Goal: Task Accomplishment & Management: Complete application form

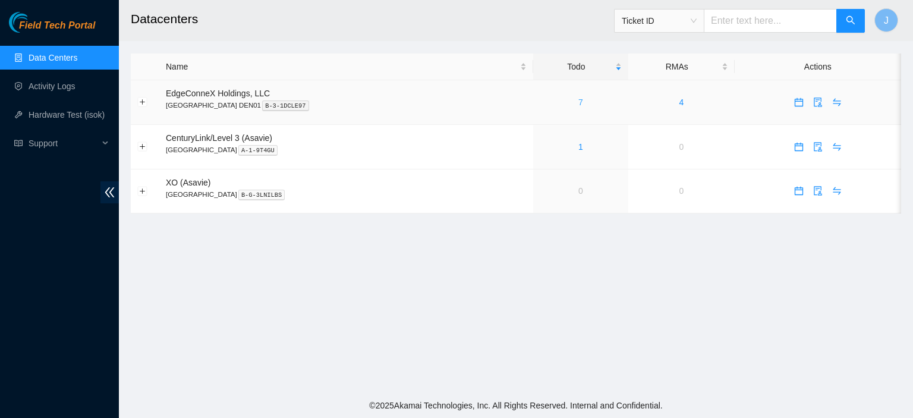
click at [578, 100] on link "7" at bounding box center [580, 102] width 5 height 10
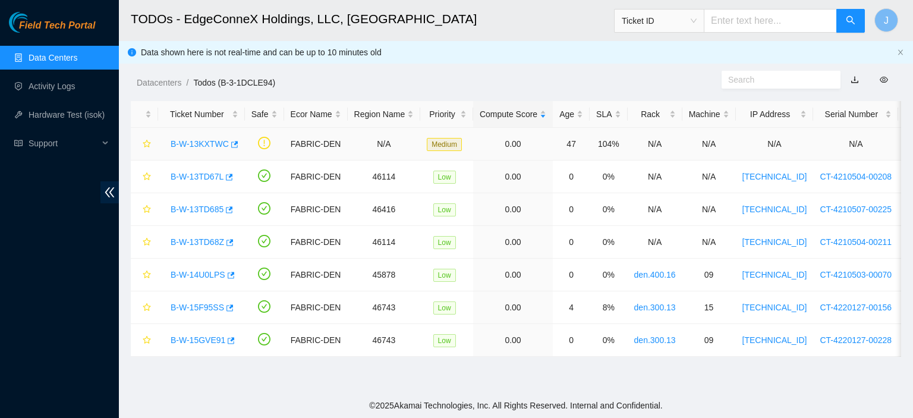
click at [207, 143] on link "B-W-13KXTWC" at bounding box center [200, 144] width 58 height 10
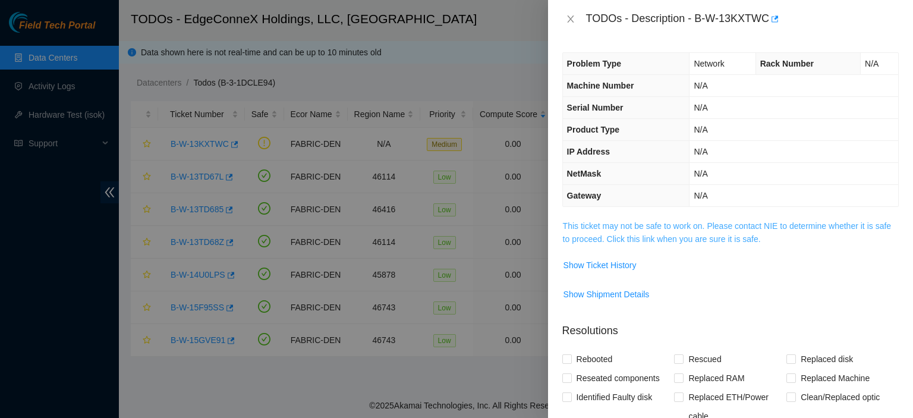
click at [644, 237] on link "This ticket may not be safe to work on. Please contact NIE to determine whether…" at bounding box center [727, 232] width 328 height 23
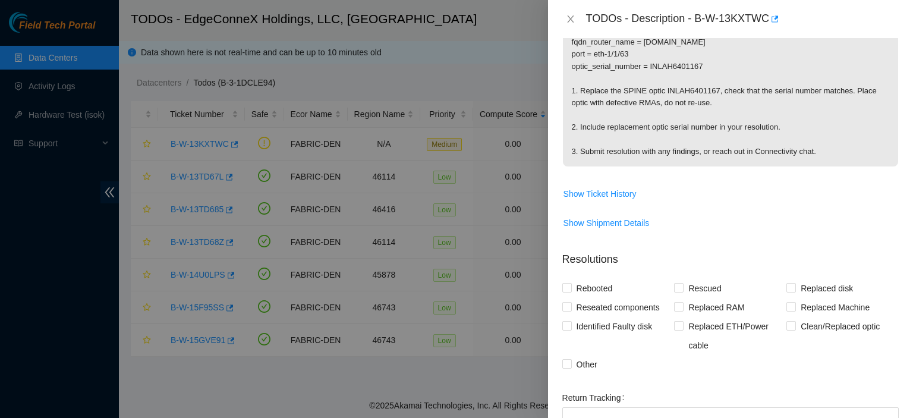
scroll to position [359, 0]
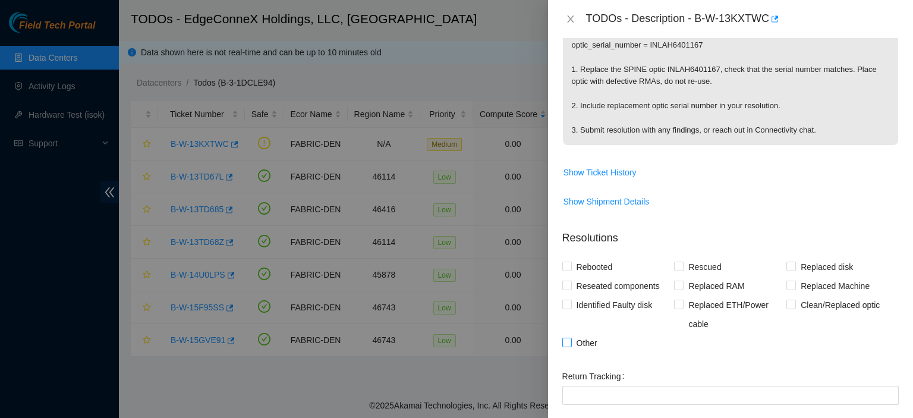
click at [567, 345] on input "Other" at bounding box center [566, 342] width 8 height 8
checkbox input "true"
click at [787, 304] on input "Clean/Replaced optic" at bounding box center [790, 304] width 8 height 8
checkbox input "true"
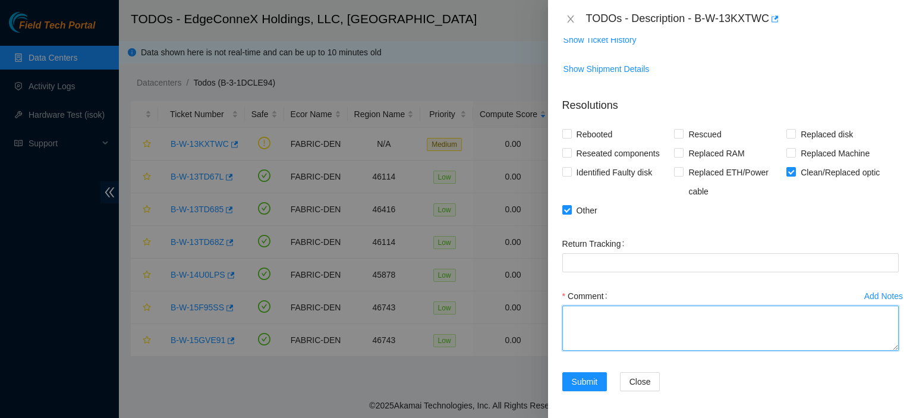
click at [692, 306] on textarea "Comment" at bounding box center [730, 328] width 336 height 45
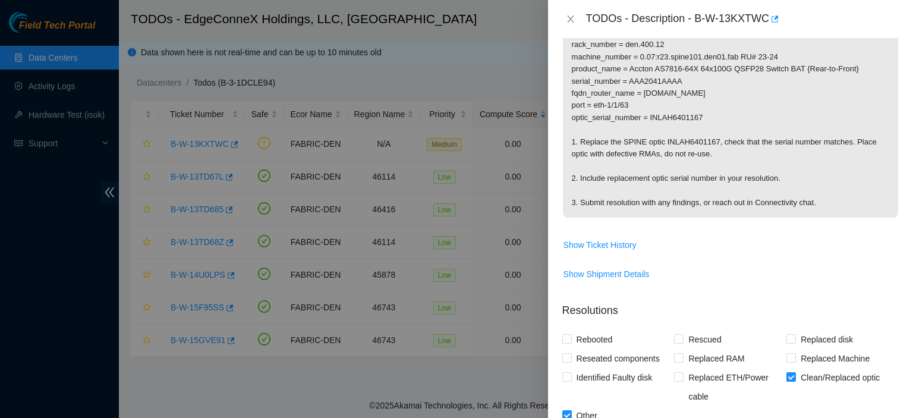
scroll to position [284, 0]
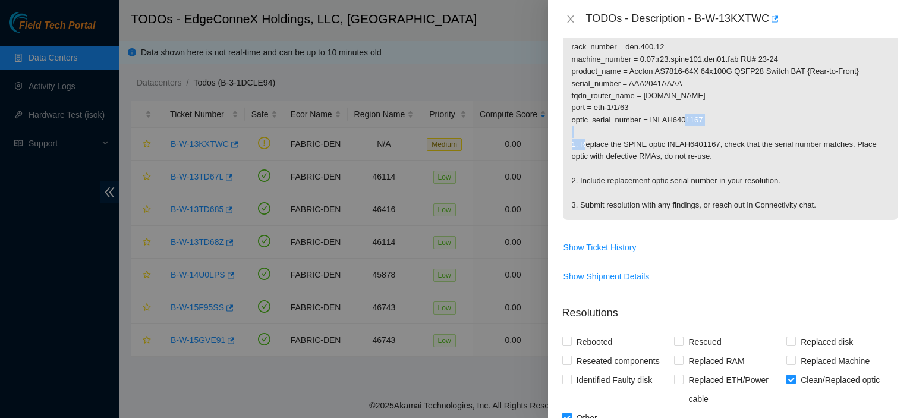
drag, startPoint x: 703, startPoint y: 117, endPoint x: 649, endPoint y: 117, distance: 53.5
click at [649, 117] on p "Triage: Replace SPINE CWDM4 Safety Notice: This ticket is safe to work on. The …" at bounding box center [730, 77] width 335 height 285
copy p "INLAH6401167"
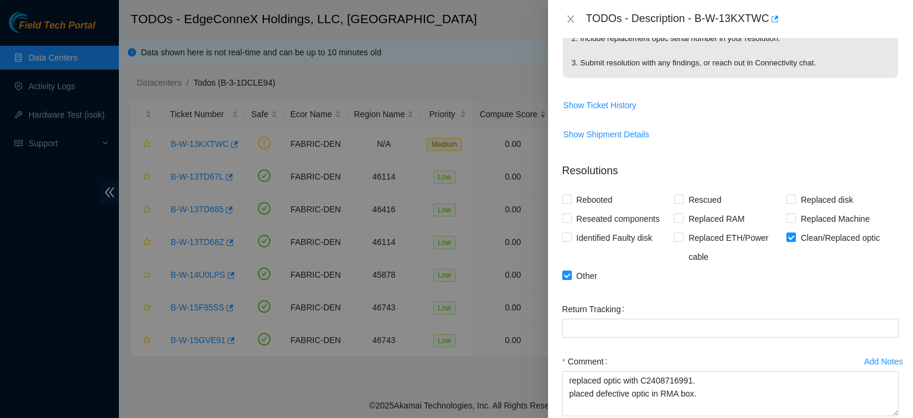
scroll to position [492, 0]
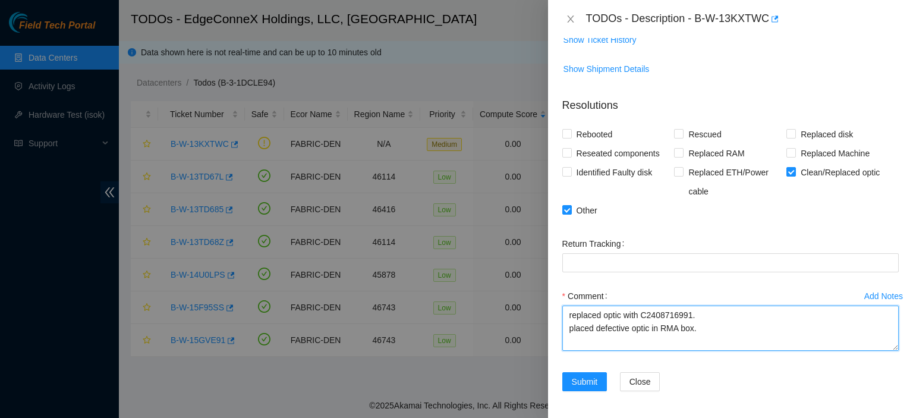
click at [650, 329] on textarea "replaced optic with C2408716991. placed defective optic in RMA box." at bounding box center [730, 328] width 336 height 45
paste textarea "INLAH6401167"
type textarea "replaced optic with C2408716991. placed defective optic INLAH6401167 in RMA box."
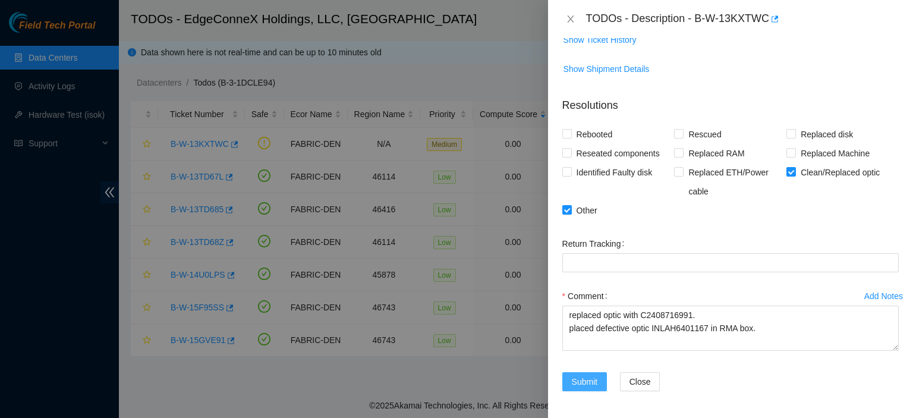
click at [587, 378] on span "Submit" at bounding box center [585, 381] width 26 height 13
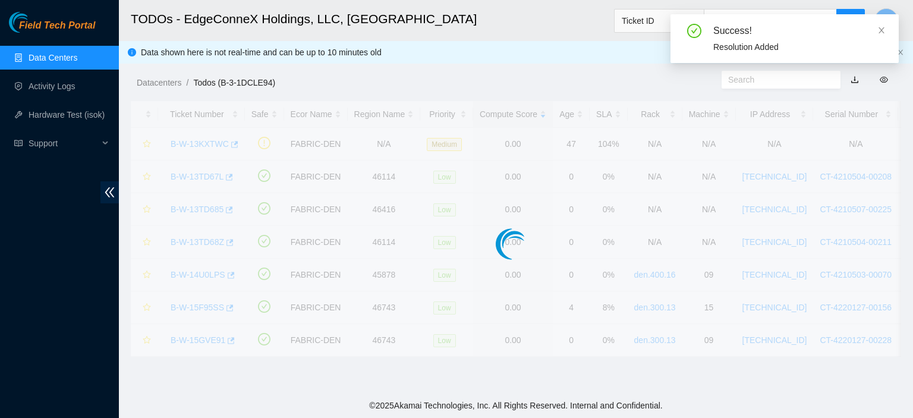
scroll to position [265, 0]
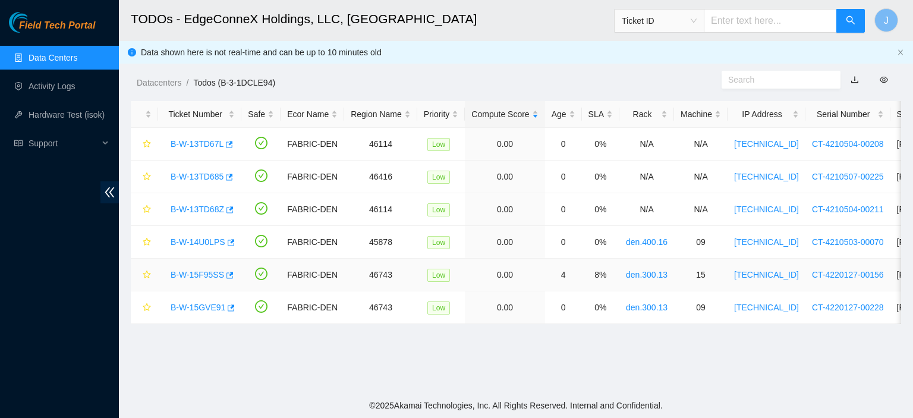
click at [204, 271] on link "B-W-15F95SS" at bounding box center [197, 275] width 53 height 10
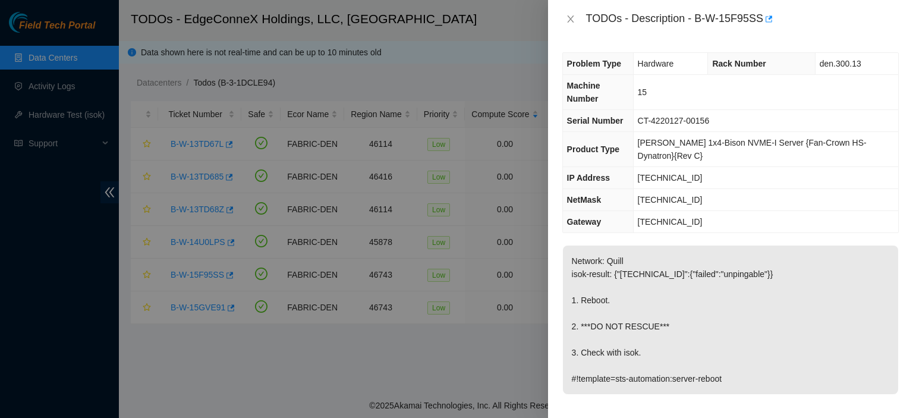
scroll to position [0, 0]
click at [571, 16] on icon "close" at bounding box center [571, 19] width 10 height 10
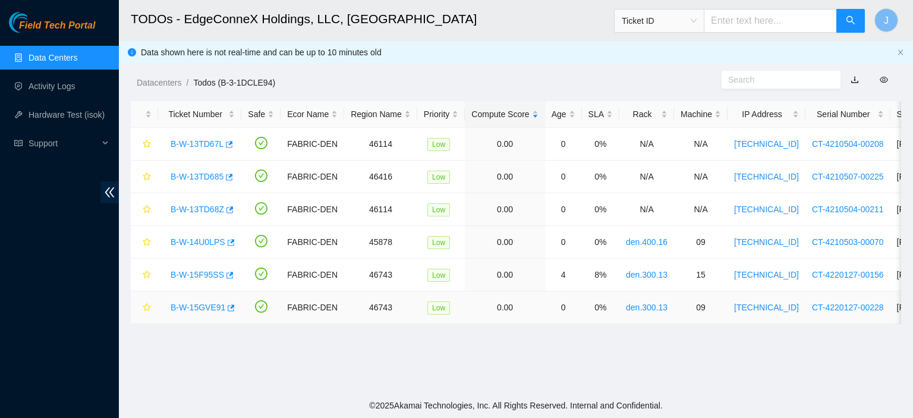
click at [201, 306] on link "B-W-15GVE91" at bounding box center [198, 308] width 55 height 10
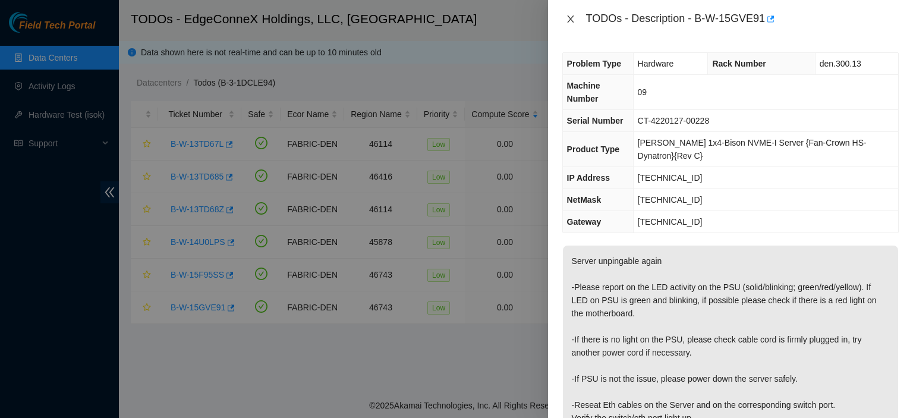
click at [570, 17] on icon "close" at bounding box center [571, 19] width 10 height 10
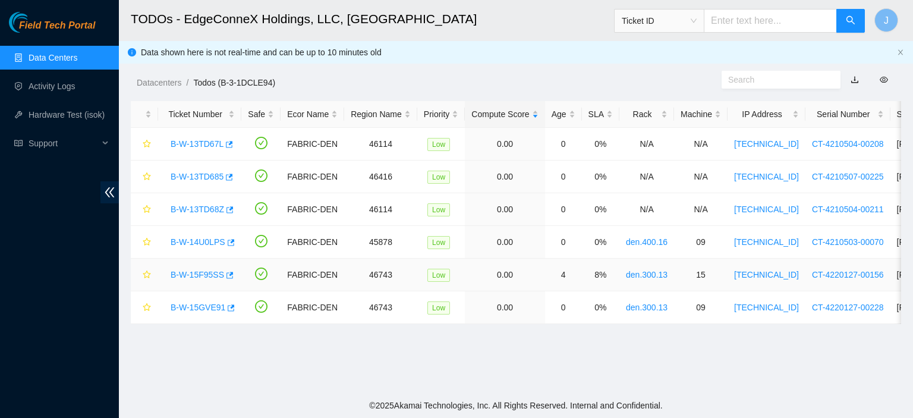
click at [192, 276] on link "B-W-15F95SS" at bounding box center [197, 275] width 53 height 10
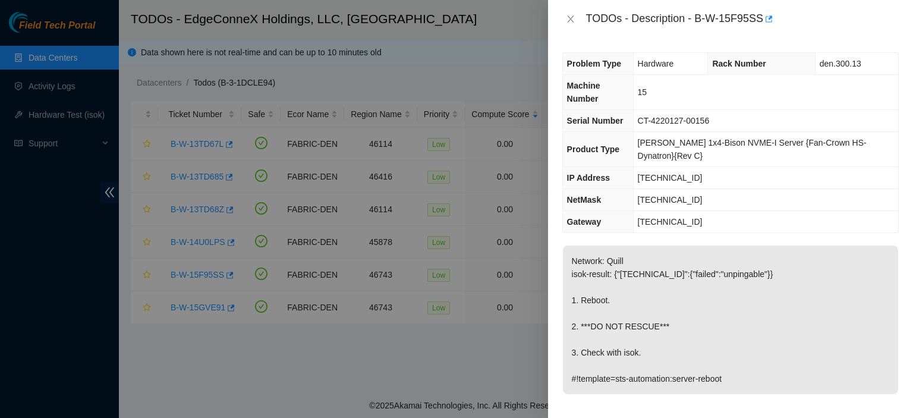
scroll to position [332, 0]
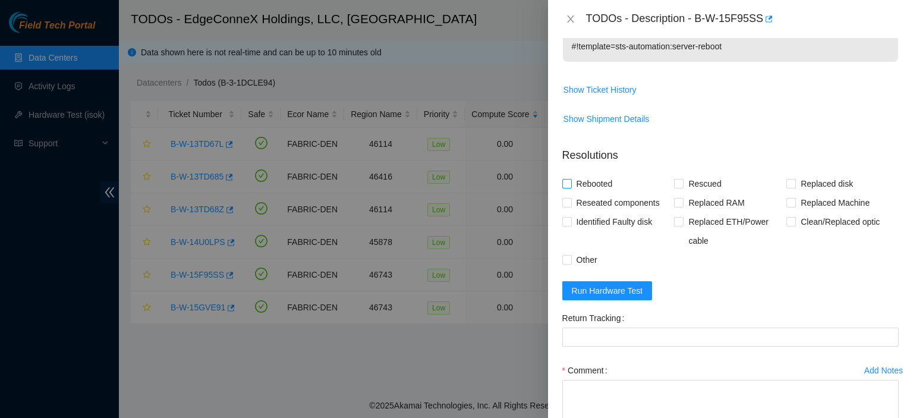
click at [568, 179] on input "Rebooted" at bounding box center [566, 183] width 8 height 8
checkbox input "true"
click at [566, 255] on input "Other" at bounding box center [566, 259] width 8 height 8
checkbox input "true"
click at [597, 380] on textarea "Comment" at bounding box center [730, 402] width 336 height 45
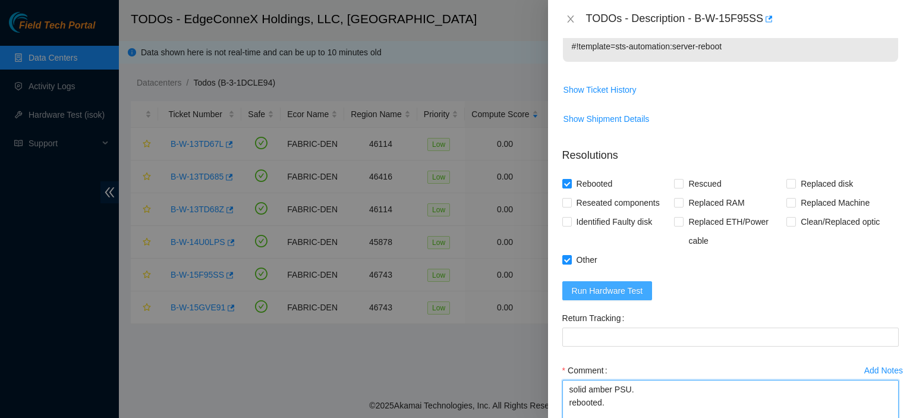
type textarea "solid amber PSU. rebooted."
click at [618, 284] on span "Run Hardware Test" at bounding box center [607, 290] width 71 height 13
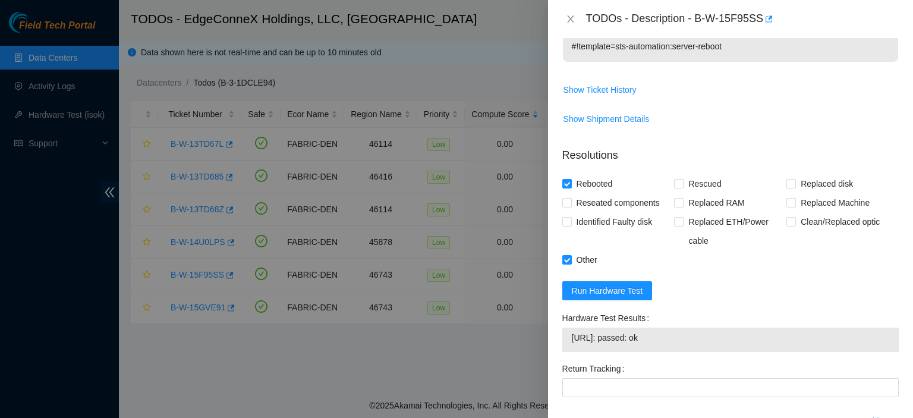
scroll to position [432, 0]
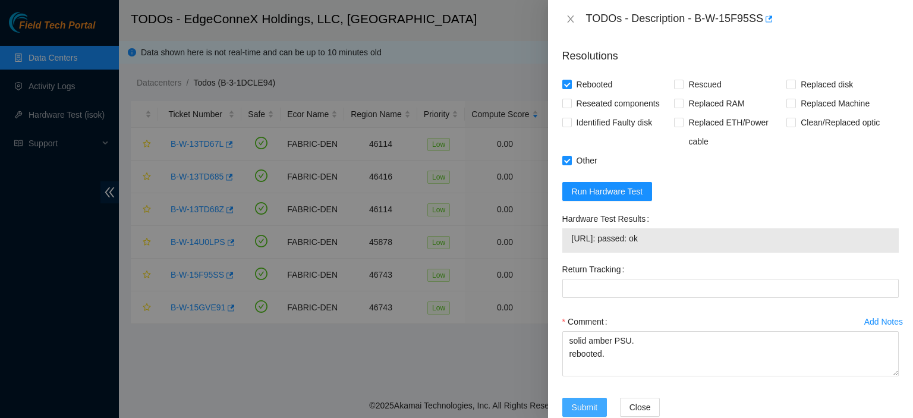
click at [581, 401] on span "Submit" at bounding box center [585, 407] width 26 height 13
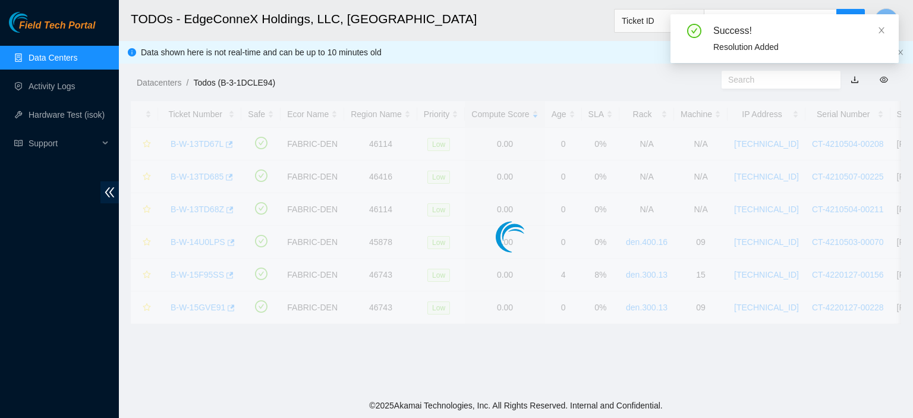
scroll to position [322, 0]
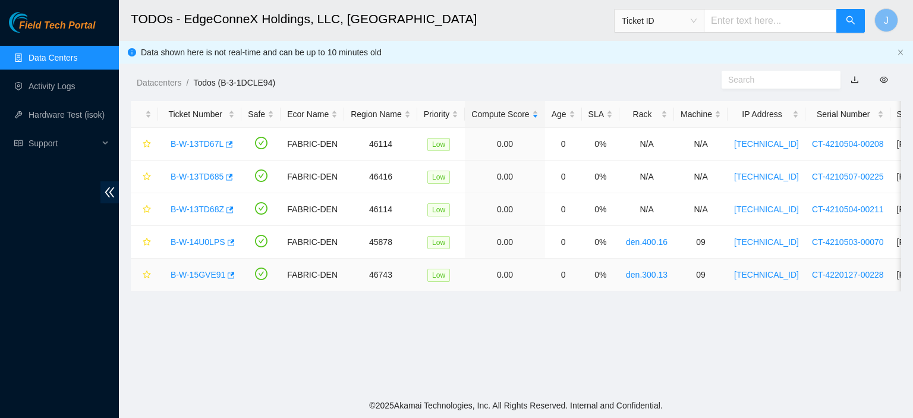
click at [181, 272] on link "B-W-15GVE91" at bounding box center [198, 275] width 55 height 10
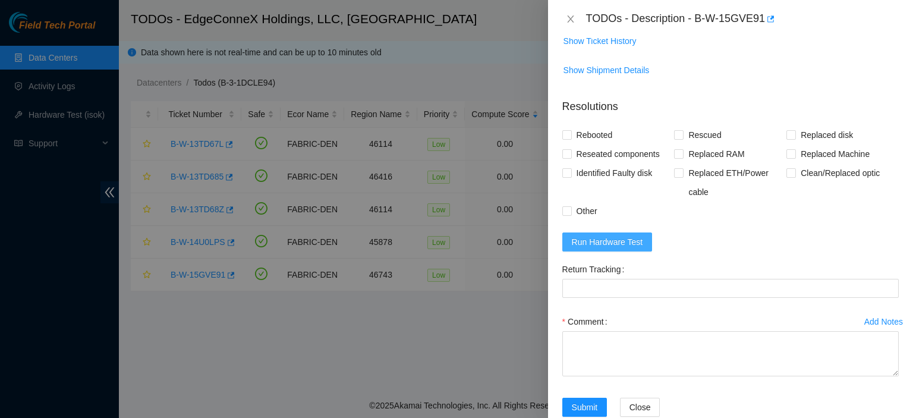
click at [640, 232] on button "Run Hardware Test" at bounding box center [607, 241] width 90 height 19
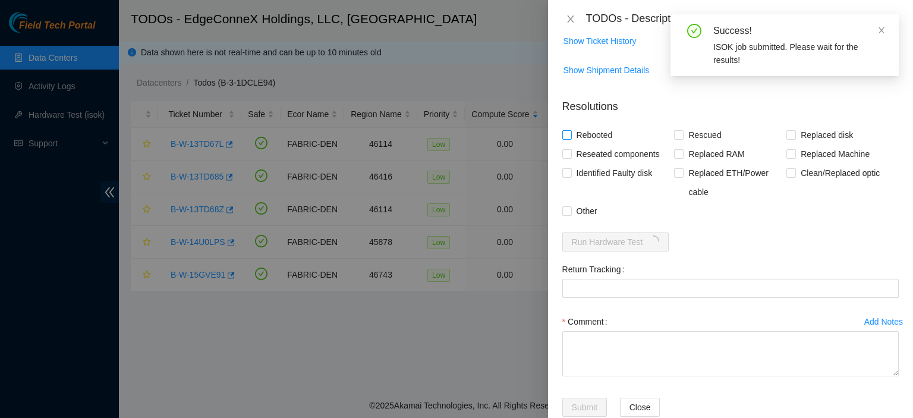
click at [570, 130] on span at bounding box center [567, 135] width 10 height 10
click at [570, 130] on input "Rebooted" at bounding box center [566, 134] width 8 height 8
checkbox input "true"
click at [567, 206] on input "Other" at bounding box center [566, 210] width 8 height 8
checkbox input "true"
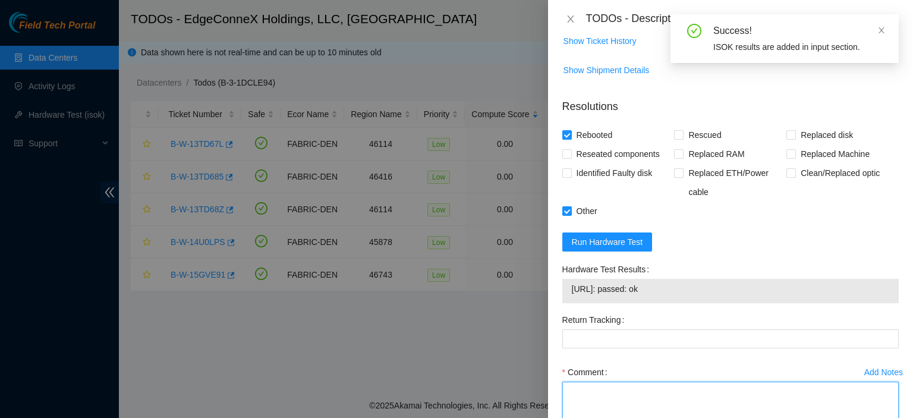
click at [584, 382] on textarea "Comment" at bounding box center [730, 404] width 336 height 45
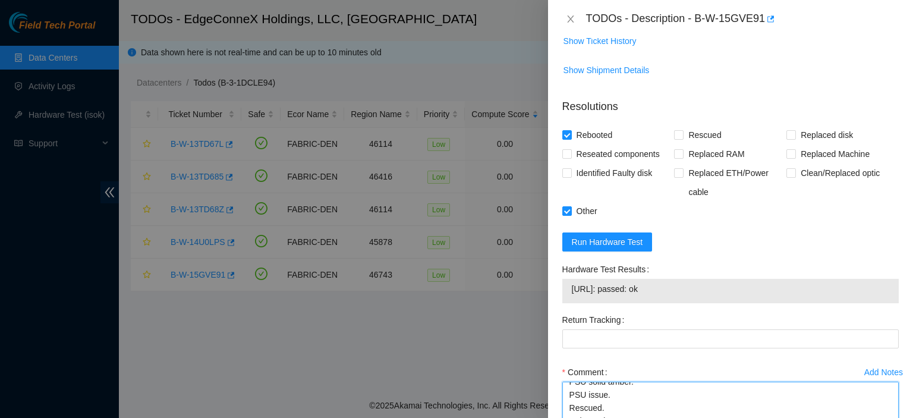
scroll to position [23, 0]
type textarea "PSU solid amber. PSU issue. Rescued. Rebooted."
